Goal: Find contact information: Find contact information

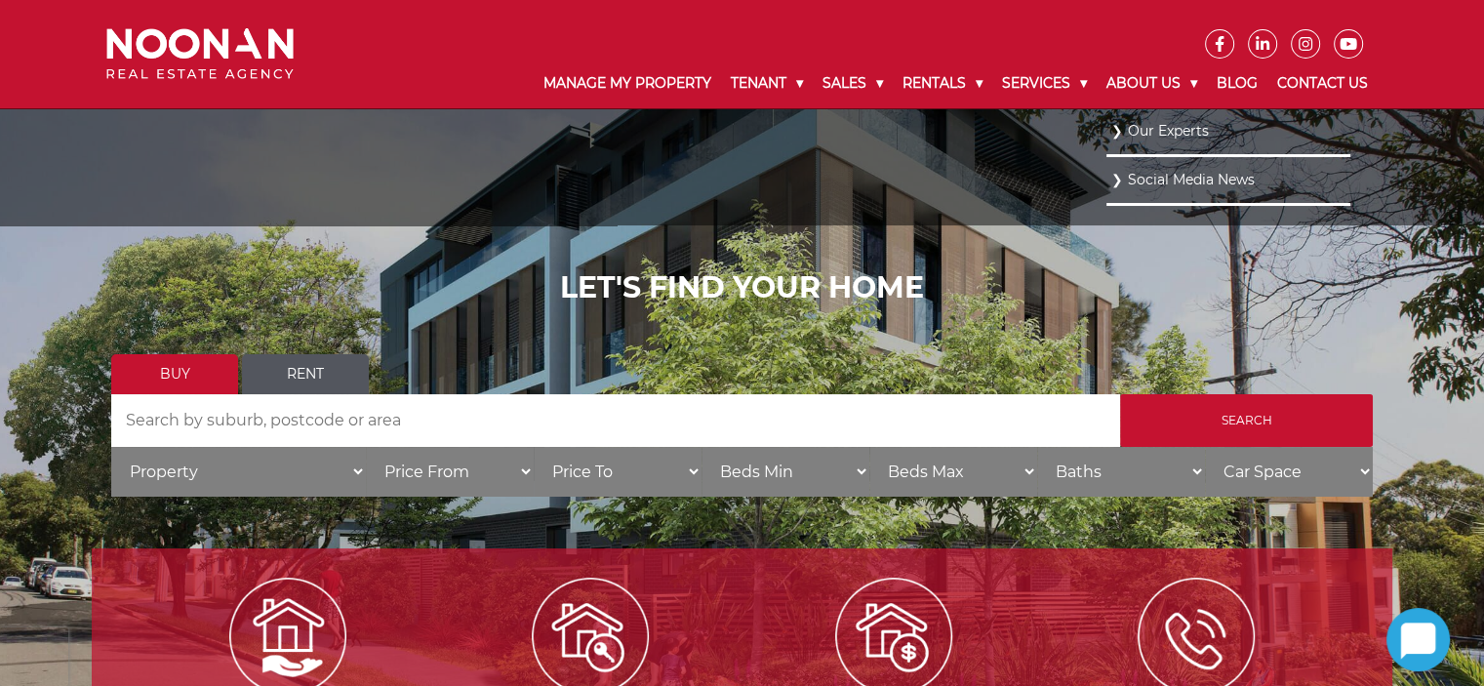
click at [1138, 124] on link "Our Experts" at bounding box center [1228, 131] width 234 height 26
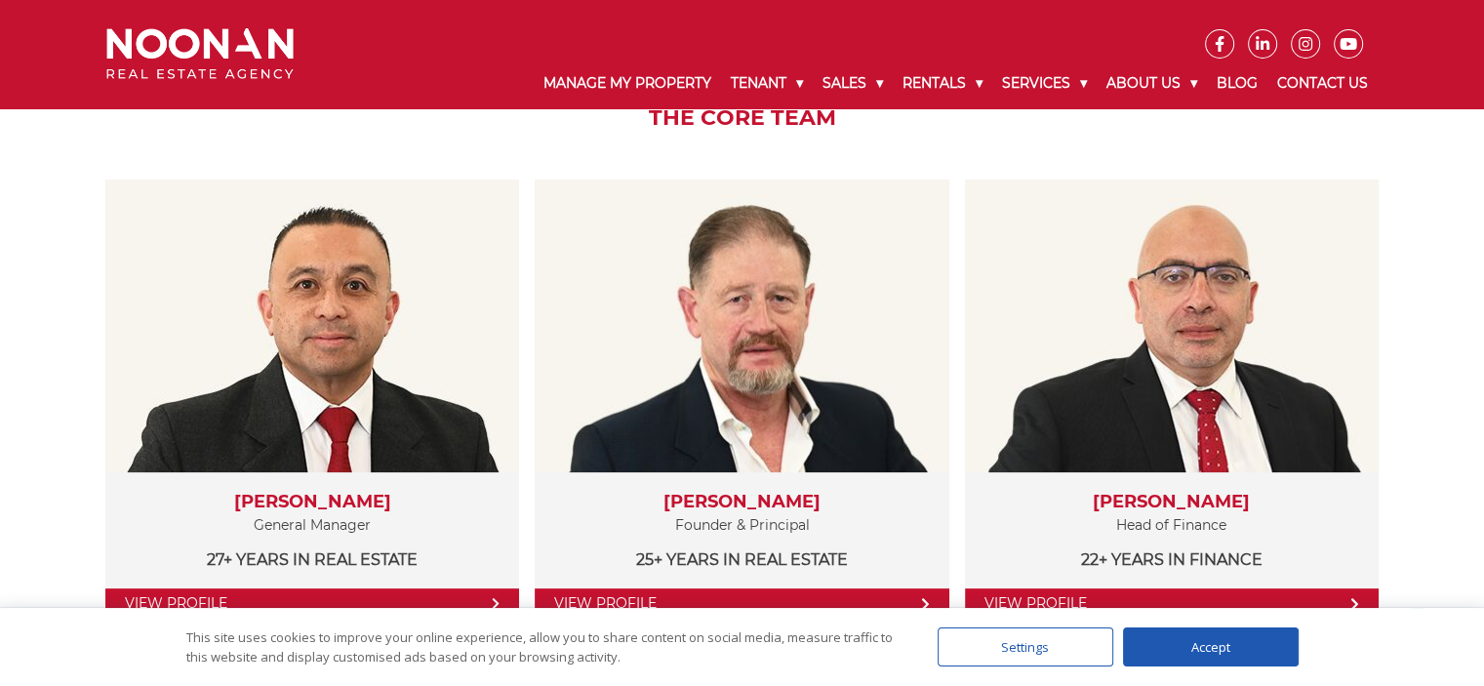
scroll to position [376, 0]
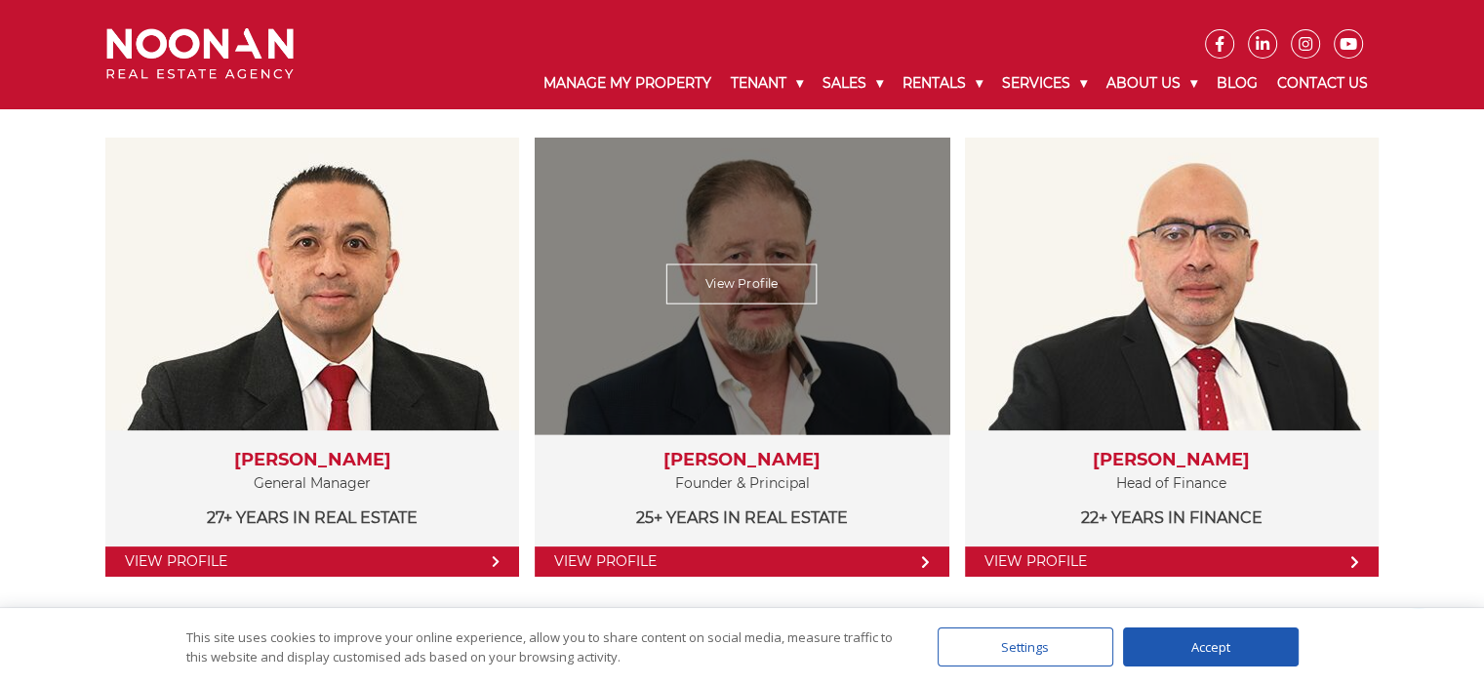
drag, startPoint x: 824, startPoint y: 448, endPoint x: 658, endPoint y: 459, distance: 166.2
click at [658, 459] on div "Michael Noonan Founder & Principal 25+ years in Real Estate" at bounding box center [742, 489] width 414 height 119
copy h3 "[PERSON_NAME]"
click at [651, 558] on link "View Profile" at bounding box center [742, 561] width 414 height 30
